Goal: Information Seeking & Learning: Find specific fact

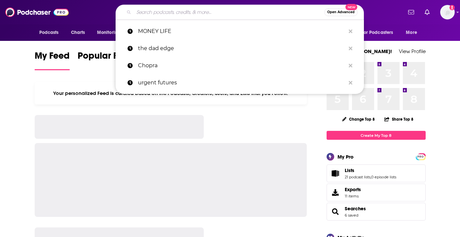
click at [202, 10] on input "Search podcasts, credits, & more..." at bounding box center [229, 12] width 190 height 11
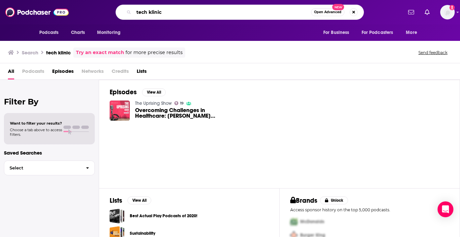
drag, startPoint x: 170, startPoint y: 13, endPoint x: 115, endPoint y: 13, distance: 54.8
click at [118, 13] on div "tech klinic Open Advanced New" at bounding box center [239, 12] width 248 height 15
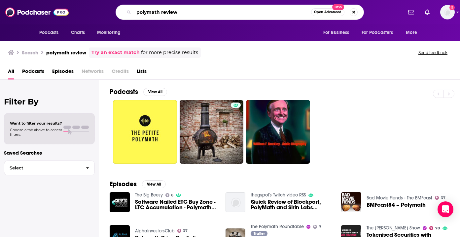
drag, startPoint x: 205, startPoint y: 12, endPoint x: 131, endPoint y: 8, distance: 74.3
click at [131, 9] on div "polymath review Open Advanced New" at bounding box center [239, 12] width 248 height 15
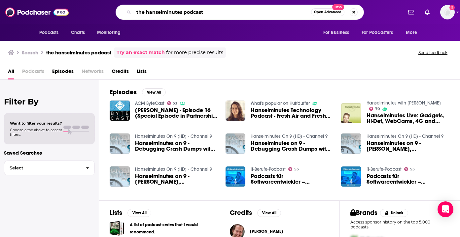
click at [224, 12] on input "the hanselminutes podcast" at bounding box center [222, 12] width 177 height 11
click at [196, 13] on input "the hanselminutes podcast" at bounding box center [222, 12] width 177 height 11
click at [144, 9] on input "the hanselminutes" at bounding box center [222, 12] width 177 height 11
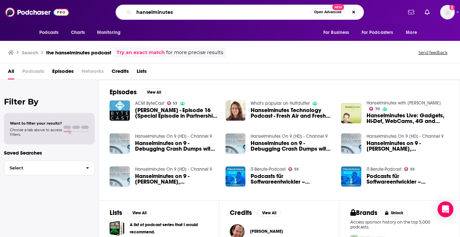
type input "hanselminutes"
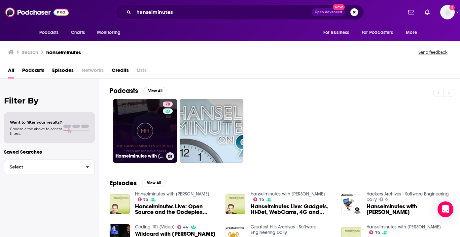
click at [150, 131] on link "70 Hanselminutes with [PERSON_NAME]" at bounding box center [145, 131] width 64 height 64
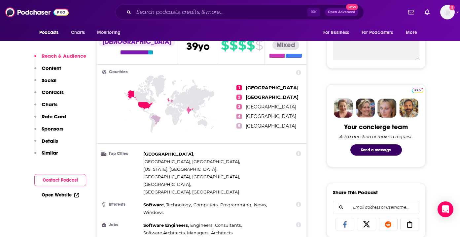
scroll to position [458, 0]
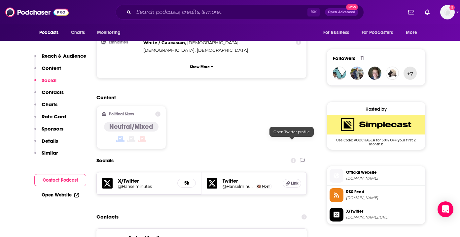
click at [299, 173] on div "Twitter @Hanselminutes Host Link" at bounding box center [253, 184] width 105 height 22
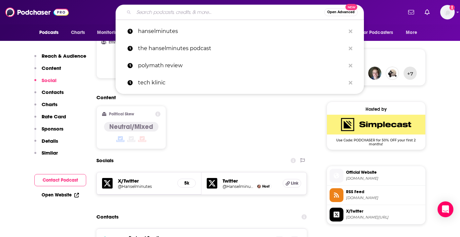
click at [157, 11] on input "Search podcasts, credits, & more..." at bounding box center [229, 12] width 190 height 11
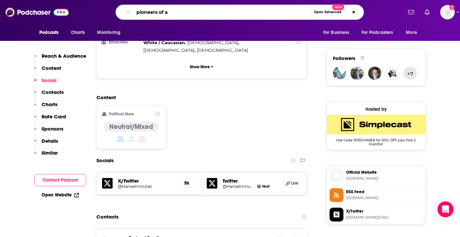
type input "pioneers of ai"
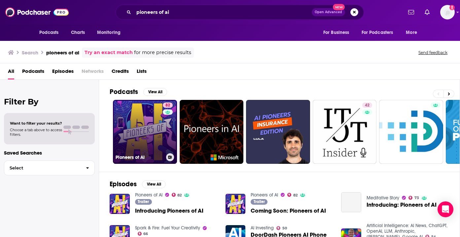
click at [147, 129] on link "82 Pioneers of AI" at bounding box center [145, 132] width 64 height 64
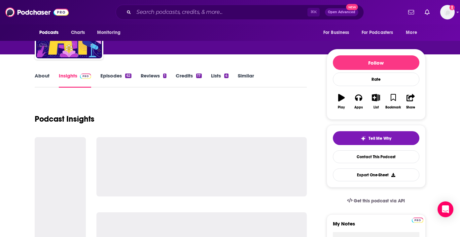
scroll to position [58, 0]
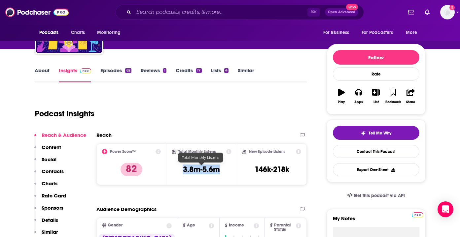
drag, startPoint x: 226, startPoint y: 171, endPoint x: 184, endPoint y: 171, distance: 41.6
click at [184, 171] on div "Total Monthly Listens 3.8m-5.6m" at bounding box center [202, 164] width 60 height 30
click at [225, 118] on div "Podcast Insights" at bounding box center [168, 110] width 267 height 34
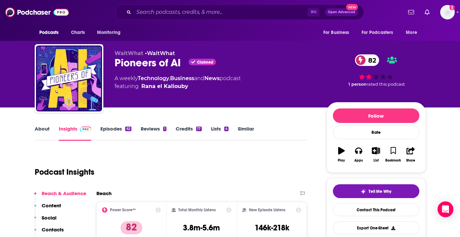
scroll to position [79, 0]
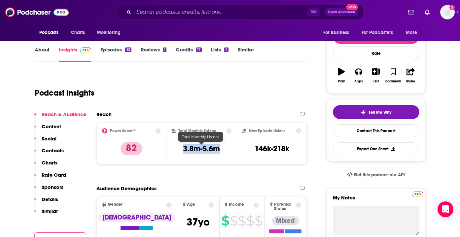
drag, startPoint x: 229, startPoint y: 151, endPoint x: 176, endPoint y: 151, distance: 53.4
click at [176, 151] on div "Total Monthly Listens 3.8m-5.6m" at bounding box center [202, 143] width 60 height 30
copy h3 "3.8m-5.6m"
